Goal: Transaction & Acquisition: Purchase product/service

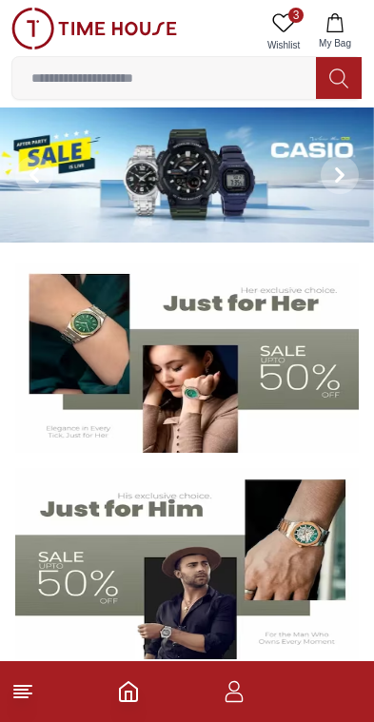
click at [268, 201] on img at bounding box center [187, 175] width 374 height 135
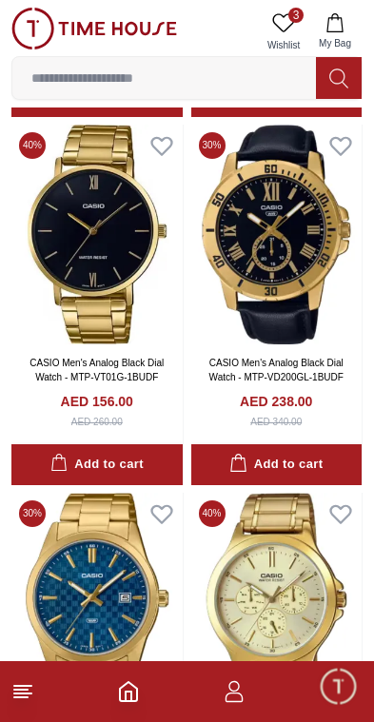
scroll to position [14571, 0]
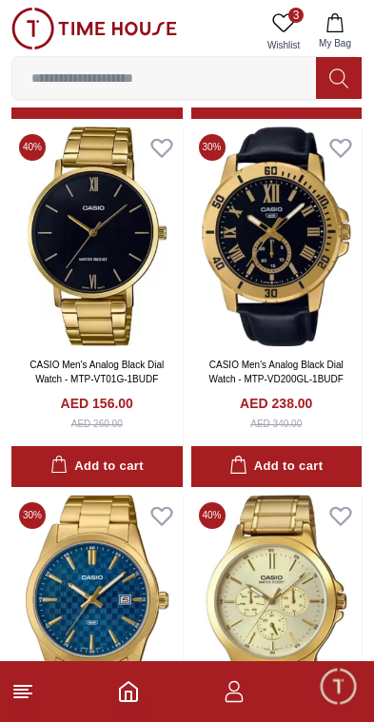
click at [141, 456] on div "Add to cart" at bounding box center [96, 467] width 93 height 22
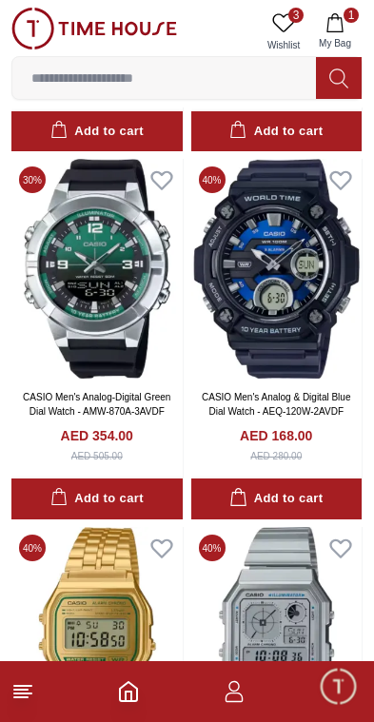
scroll to position [25592, 0]
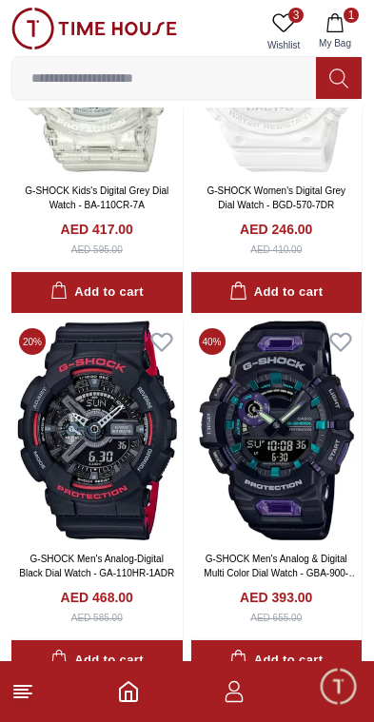
scroll to position [29265, 0]
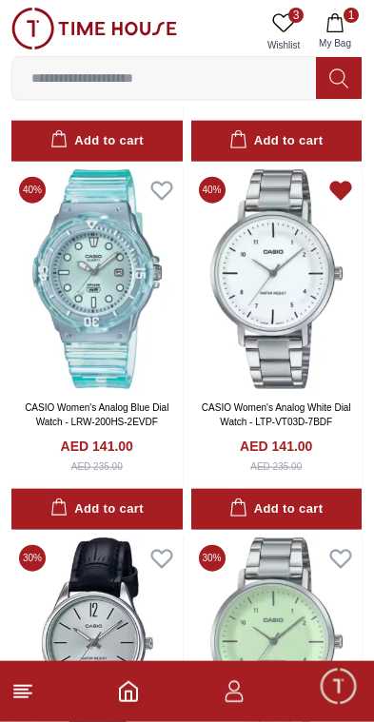
scroll to position [34403, 0]
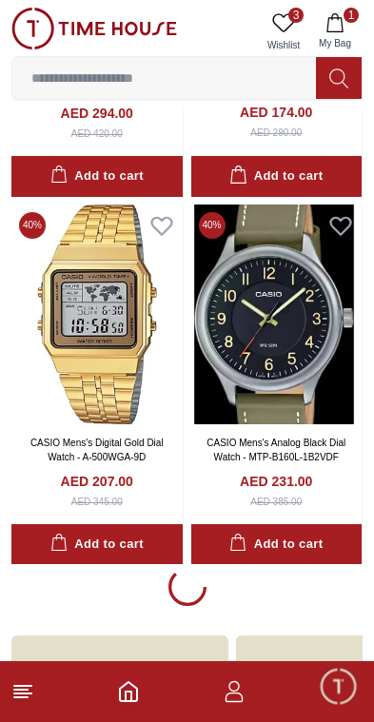
scroll to position [40285, 0]
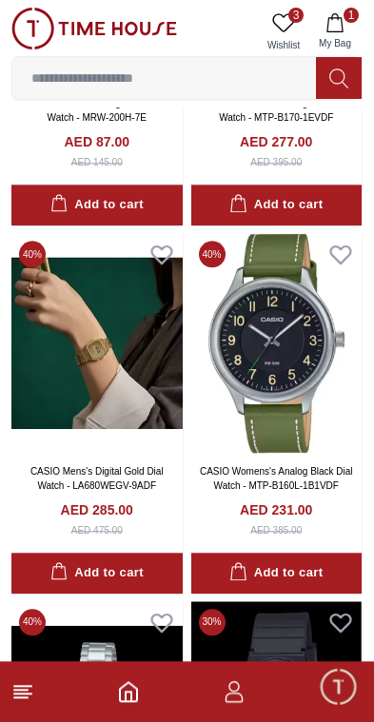
scroll to position [40961, 0]
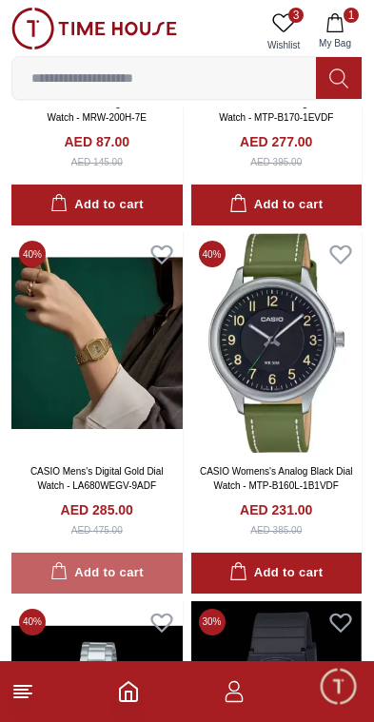
click at [152, 553] on button "Add to cart" at bounding box center [96, 573] width 171 height 41
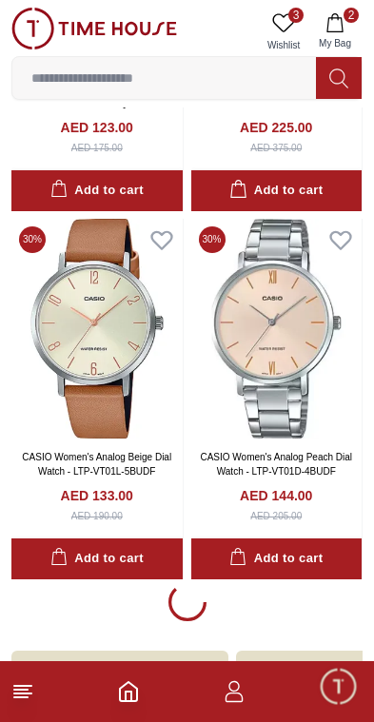
scroll to position [43958, 0]
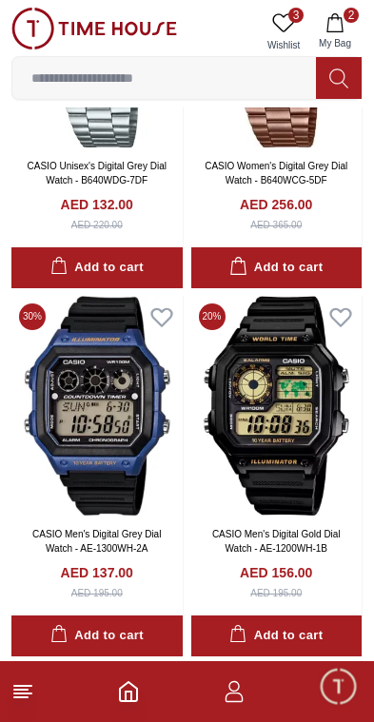
scroll to position [47631, 0]
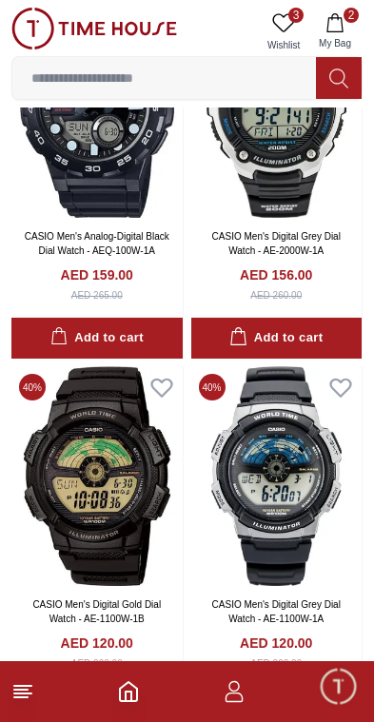
scroll to position [65996, 0]
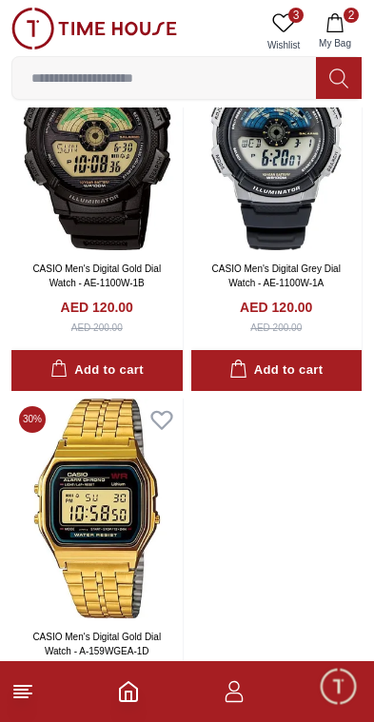
scroll to position [66189, 0]
click at [349, 27] on button "2 My Bag" at bounding box center [334, 32] width 55 height 49
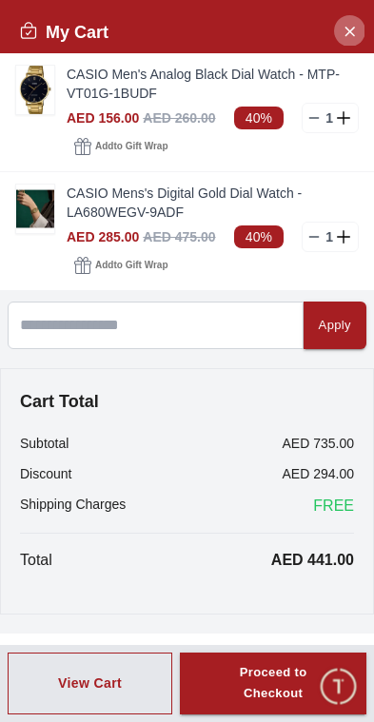
click at [342, 39] on icon "Close Account" at bounding box center [349, 31] width 15 height 24
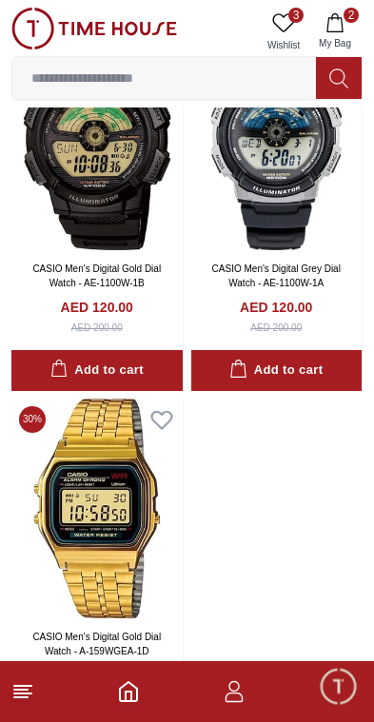
click at [290, 35] on link "3 Wishlist" at bounding box center [284, 32] width 48 height 49
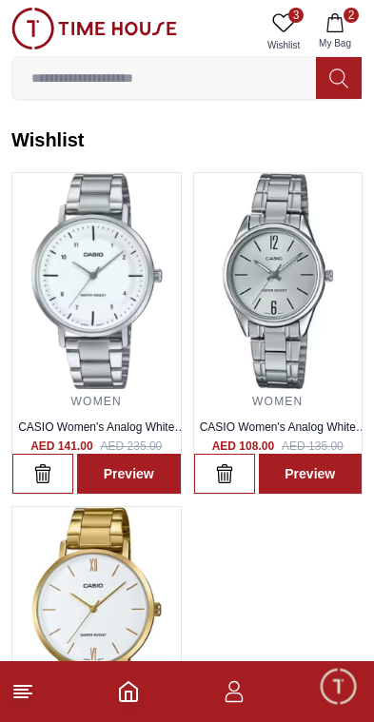
click at [360, 17] on button "2 My Bag" at bounding box center [334, 32] width 55 height 49
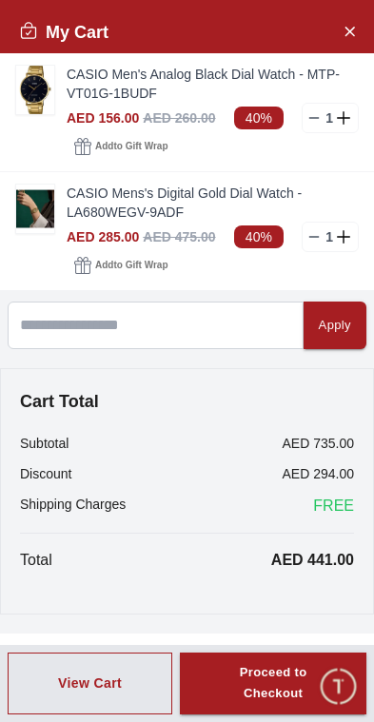
click at [346, 31] on icon "Close Account" at bounding box center [349, 31] width 15 height 24
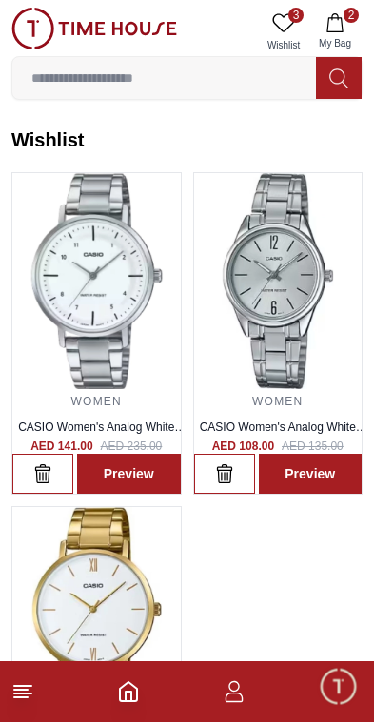
click at [41, 685] on footer "2" at bounding box center [187, 691] width 374 height 61
click at [128, 686] on icon "Home" at bounding box center [128, 691] width 23 height 23
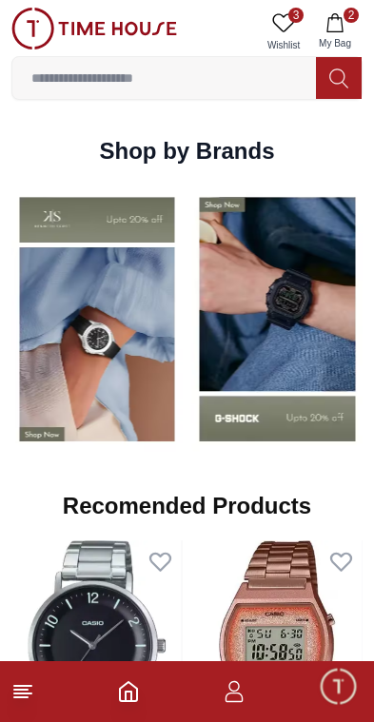
scroll to position [1700, 0]
